Goal: Find specific page/section: Find specific page/section

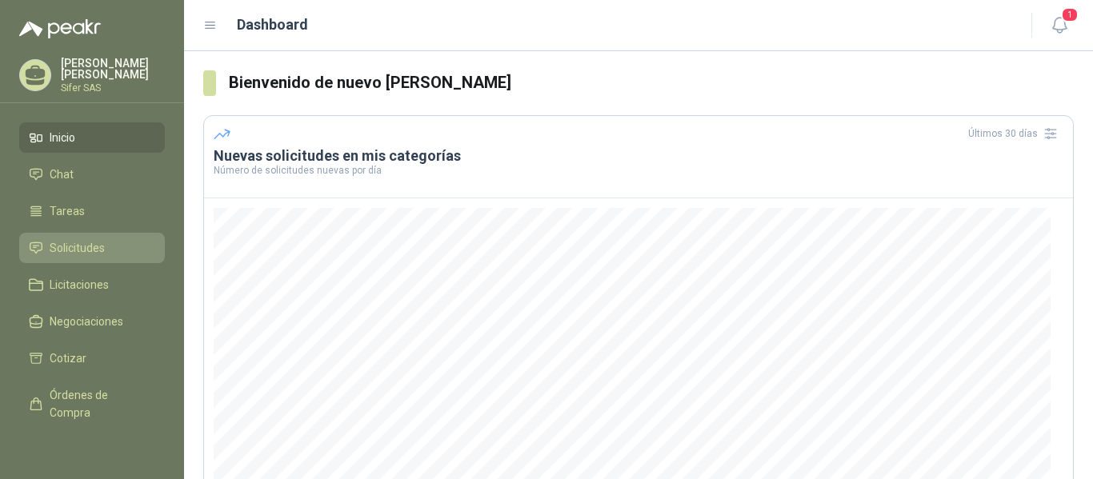
click at [102, 248] on span "Solicitudes" at bounding box center [77, 248] width 55 height 18
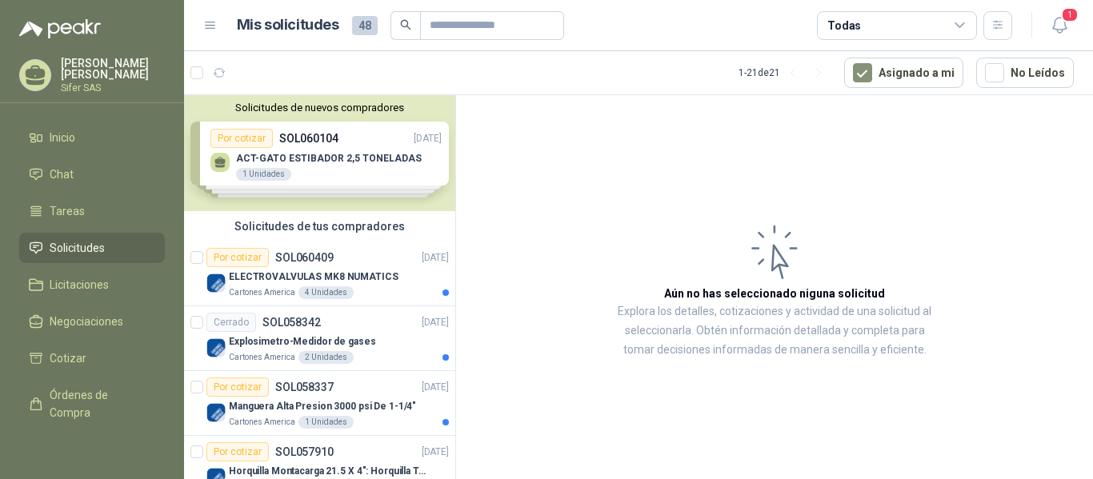
click at [311, 202] on div "Solicitudes de nuevos compradores Por cotizar SOL060104 [DATE] ACT-GATO ESTIBAD…" at bounding box center [319, 153] width 271 height 116
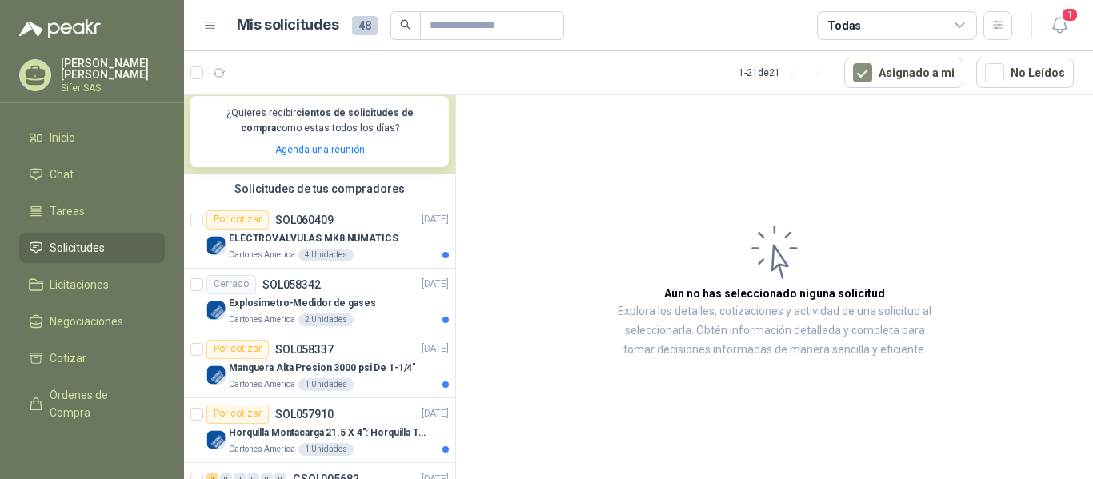
scroll to position [320, 0]
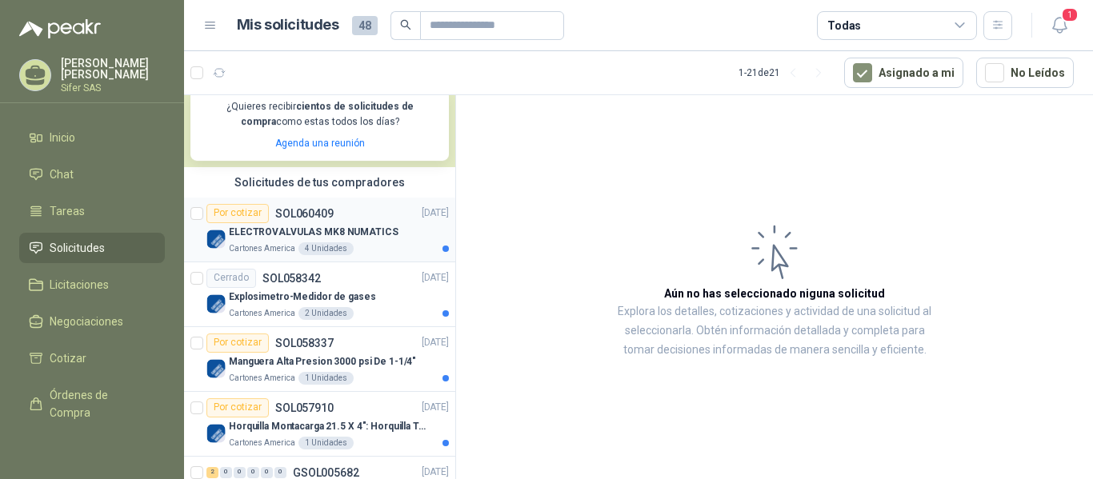
click at [241, 216] on div "Por cotizar" at bounding box center [237, 213] width 62 height 19
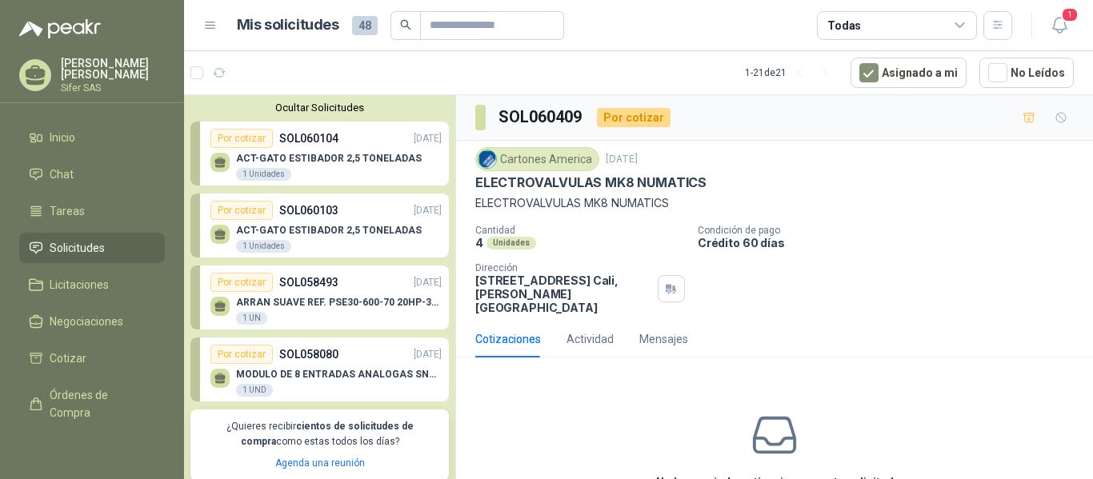
click at [108, 245] on li "Solicitudes" at bounding box center [92, 248] width 126 height 18
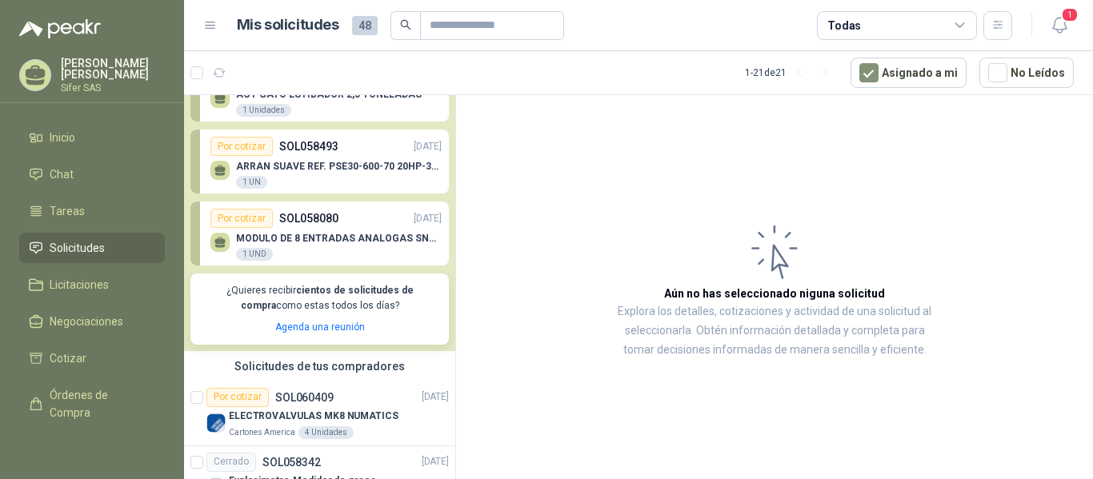
scroll to position [160, 0]
